Goal: Navigation & Orientation: Go to known website

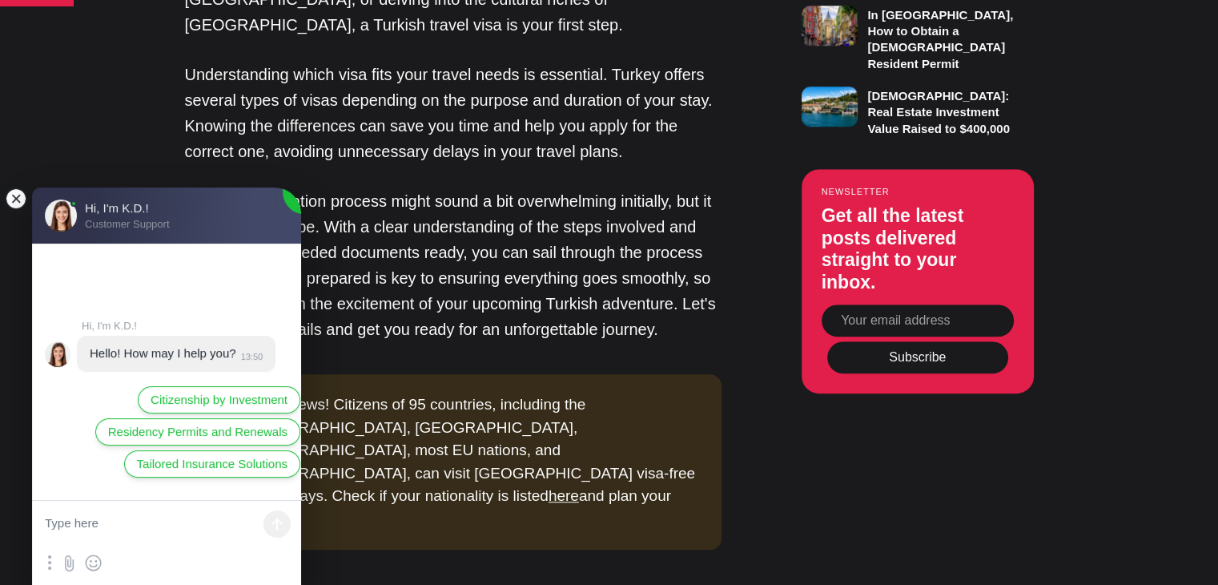
click at [10, 193] on jdiv at bounding box center [16, 198] width 22 height 22
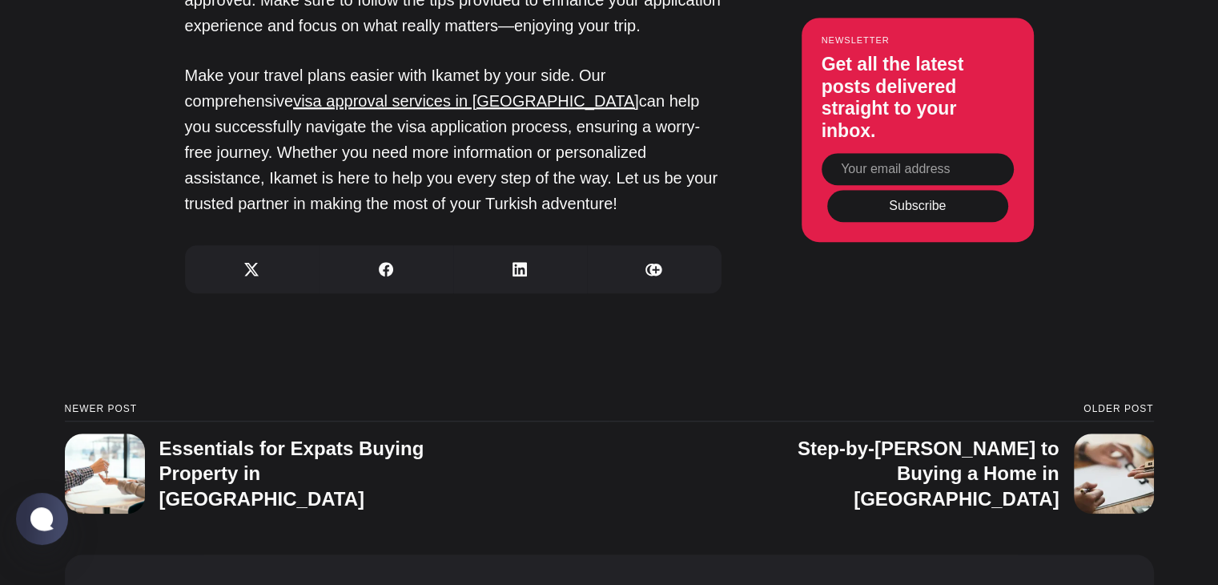
scroll to position [7406, 0]
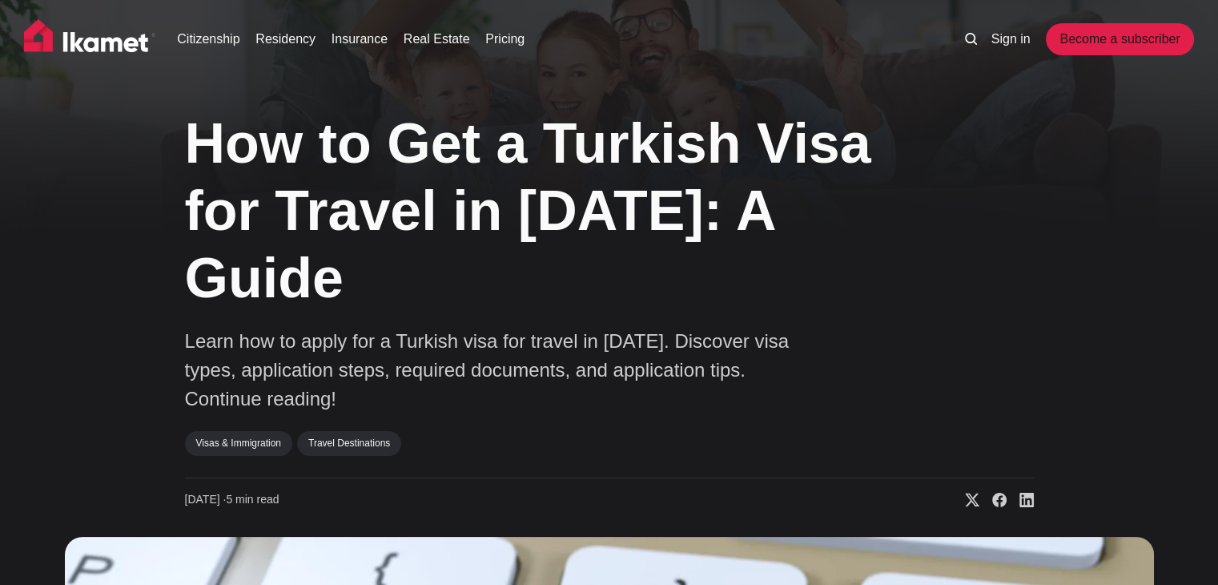
click at [33, 42] on img at bounding box center [89, 39] width 131 height 40
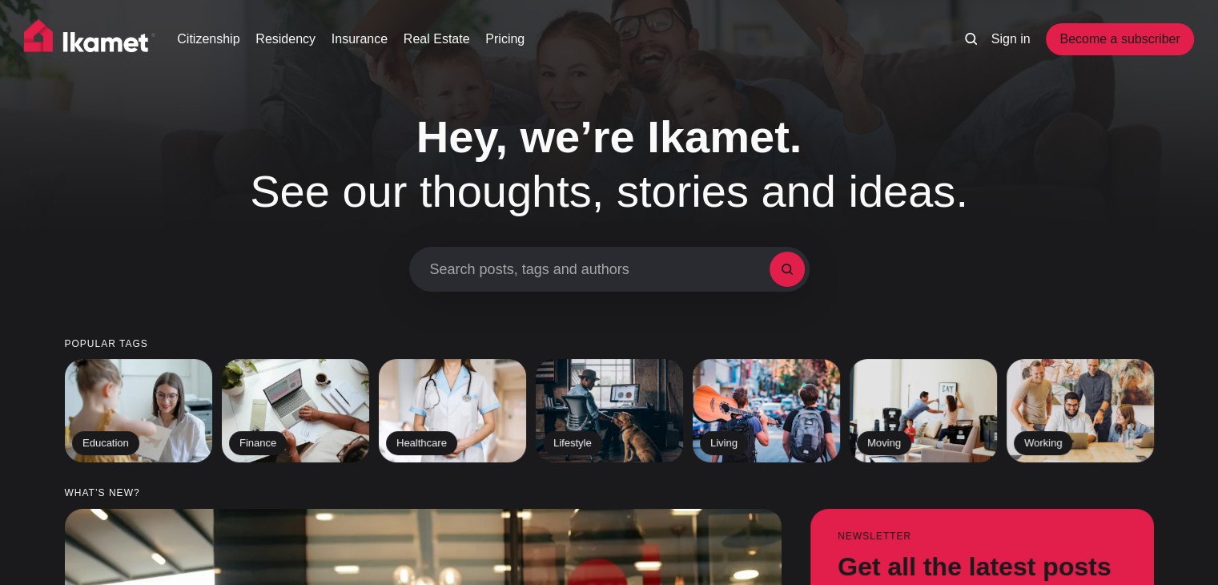
click at [35, 42] on img at bounding box center [89, 39] width 131 height 40
